Goal: Information Seeking & Learning: Find specific fact

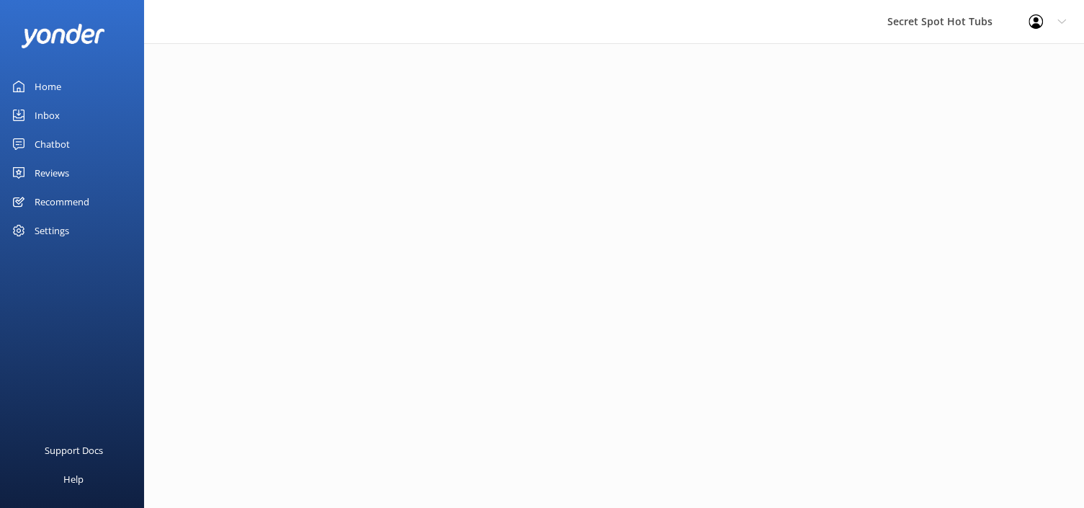
click at [47, 171] on div "Reviews" at bounding box center [52, 172] width 35 height 29
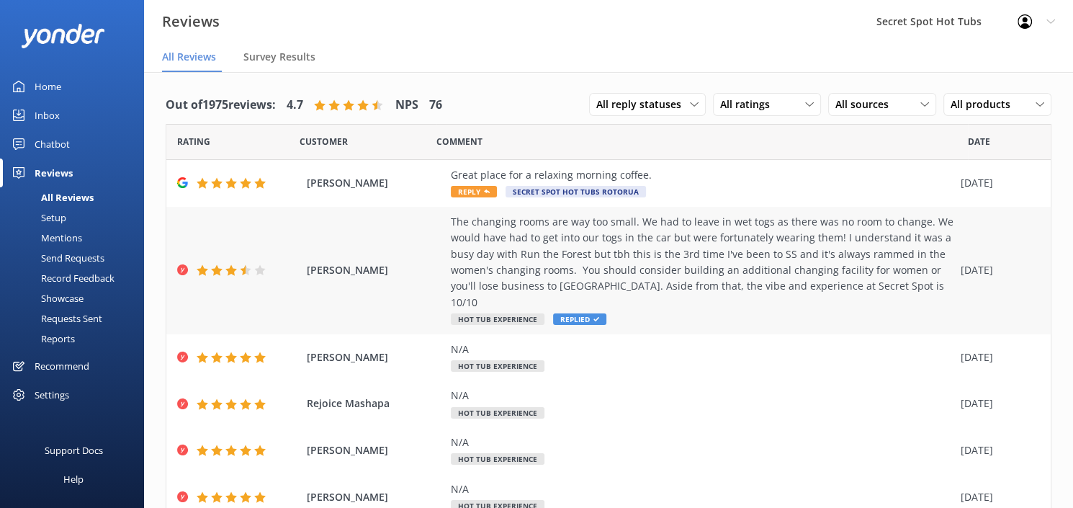
click at [332, 262] on span "[PERSON_NAME]" at bounding box center [375, 270] width 137 height 16
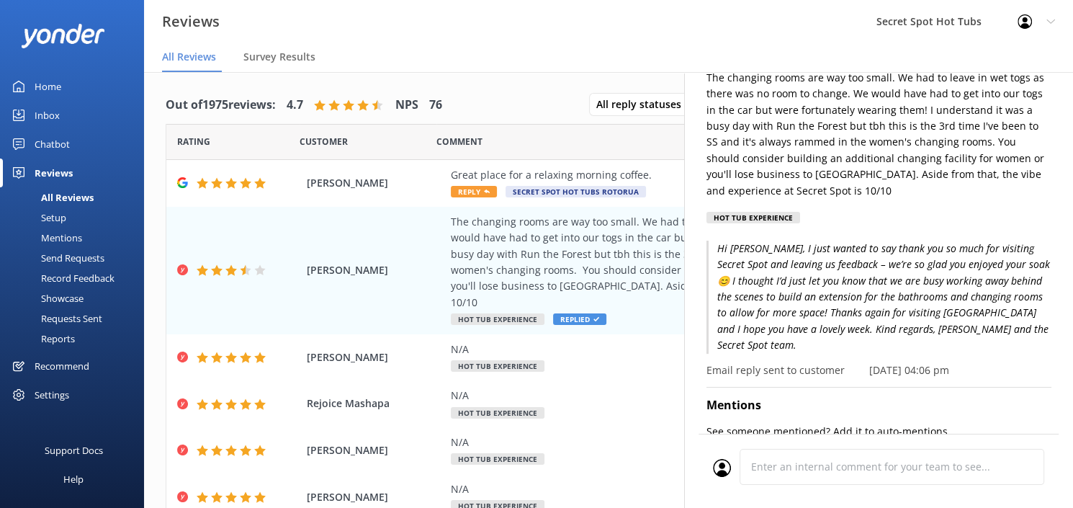
scroll to position [216, 0]
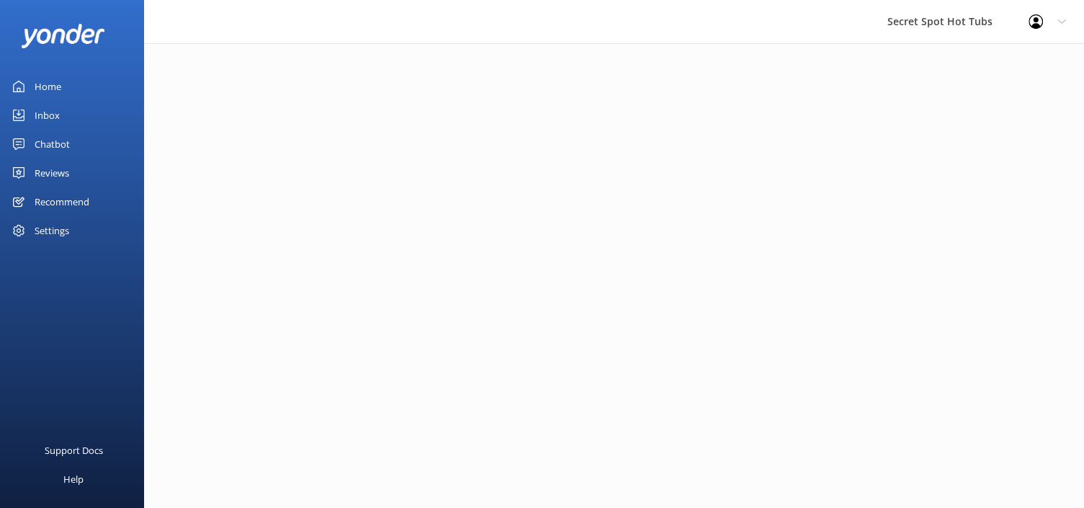
click at [62, 167] on div "Reviews" at bounding box center [52, 172] width 35 height 29
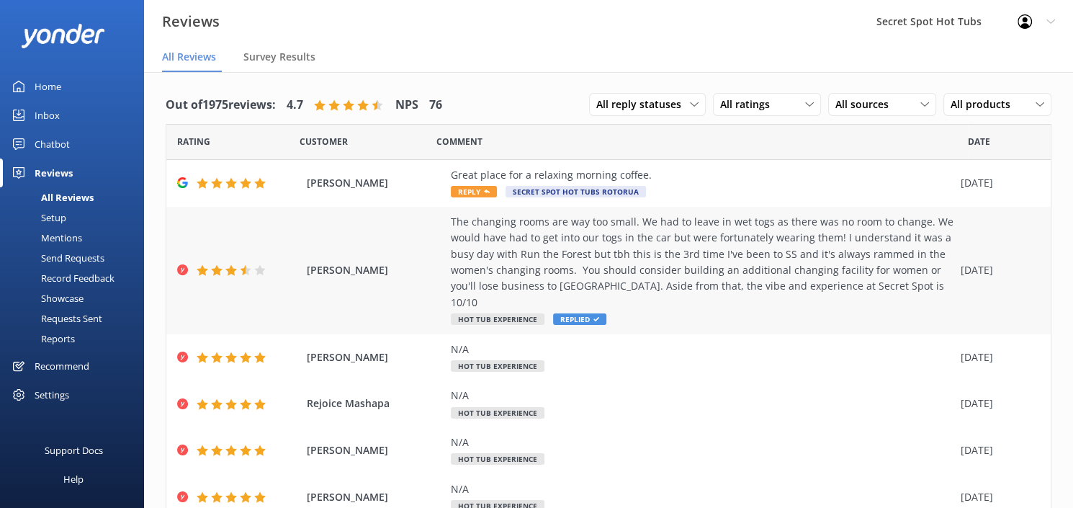
click at [367, 262] on span "[PERSON_NAME]" at bounding box center [375, 270] width 137 height 16
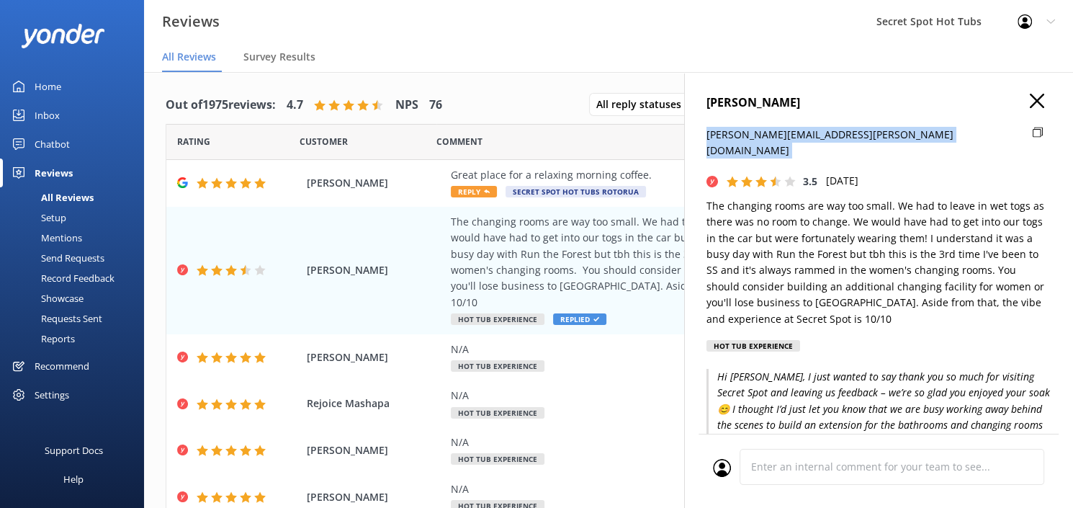
drag, startPoint x: 706, startPoint y: 134, endPoint x: 918, endPoint y: 148, distance: 212.1
click at [918, 148] on div "[PERSON_NAME][EMAIL_ADDRESS][PERSON_NAME][DOMAIN_NAME]" at bounding box center [878, 150] width 345 height 47
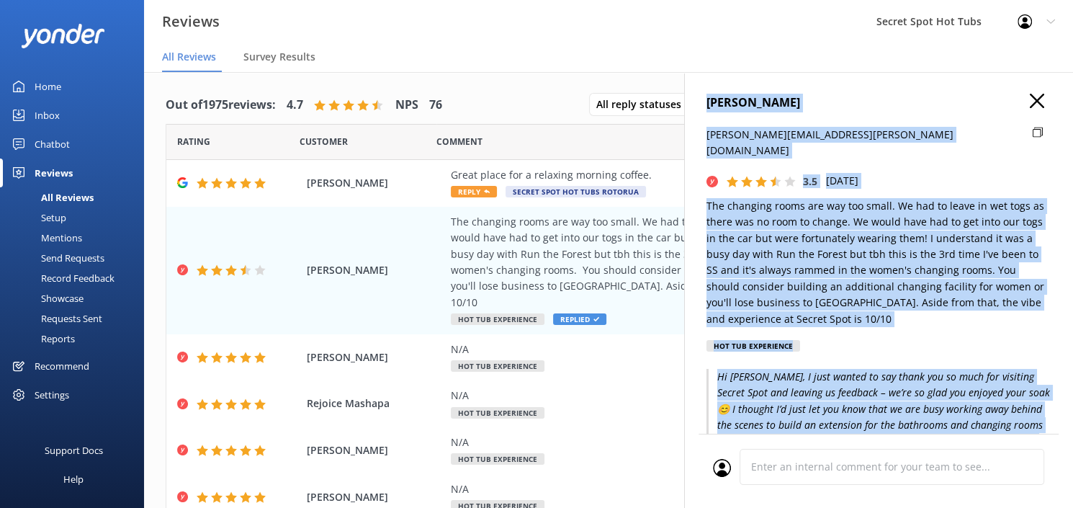
drag, startPoint x: 706, startPoint y: 102, endPoint x: 1023, endPoint y: 415, distance: 445.5
click at [1034, 421] on div "[PERSON_NAME] [PERSON_NAME][EMAIL_ADDRESS][PERSON_NAME][DOMAIN_NAME] 3.5 [DATE]…" at bounding box center [878, 326] width 389 height 508
drag, startPoint x: 991, startPoint y: 300, endPoint x: 708, endPoint y: 101, distance: 346.2
click at [708, 101] on div "[PERSON_NAME] [PERSON_NAME][EMAIL_ADDRESS][PERSON_NAME][DOMAIN_NAME] 3.5 [DATE]…" at bounding box center [878, 326] width 389 height 508
copy div "Suzanne McNicol suzanne.mcnicol@gmail.com 3.5 Wed, 13th Aug 2025 The changing r…"
